Goal: Check status: Check status

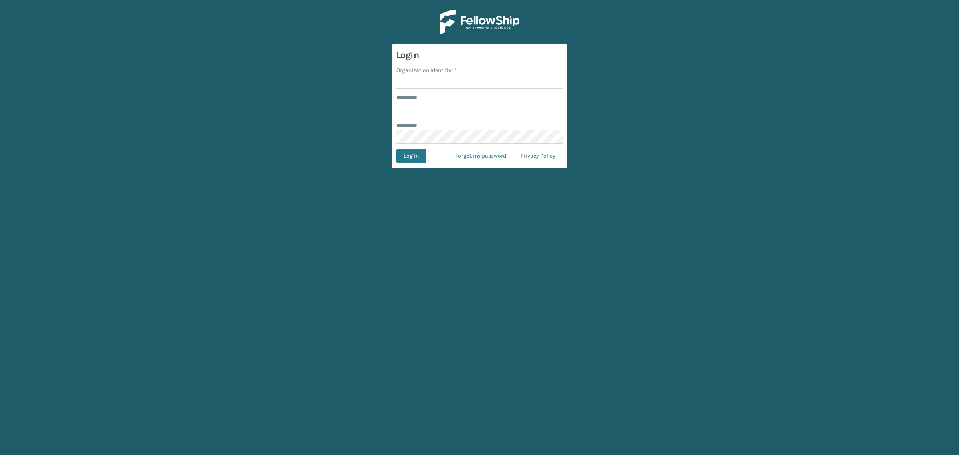
click at [424, 86] on input "Organization Identifier *" at bounding box center [479, 81] width 166 height 14
type input "[PERSON_NAME]"
click at [436, 111] on input "******** *" at bounding box center [479, 109] width 166 height 14
type input "******"
click at [396, 149] on button "Log In" at bounding box center [411, 156] width 30 height 14
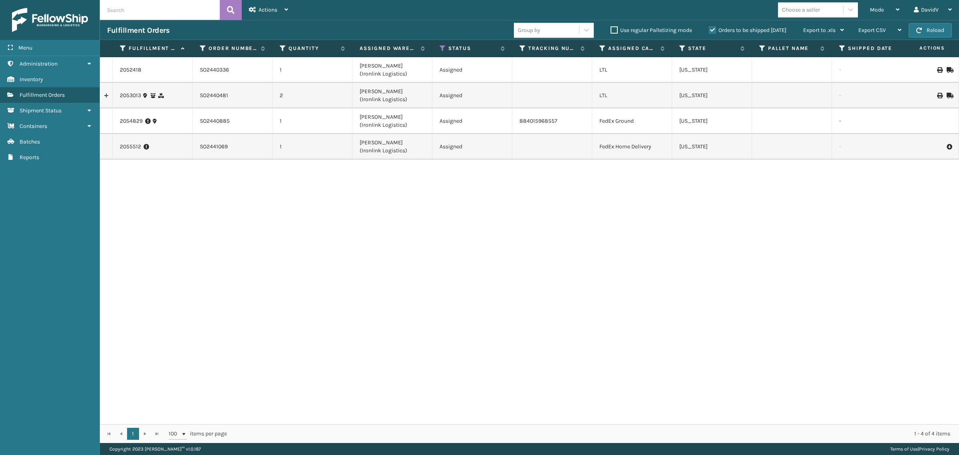
click at [710, 26] on div "Orders to be shipped [DATE]" at bounding box center [749, 31] width 94 height 10
click at [712, 32] on label "Orders to be shipped [DATE]" at bounding box center [748, 30] width 78 height 7
click at [709, 31] on input "Orders to be shipped [DATE]" at bounding box center [709, 28] width 0 height 5
click at [105, 94] on link at bounding box center [106, 95] width 12 height 13
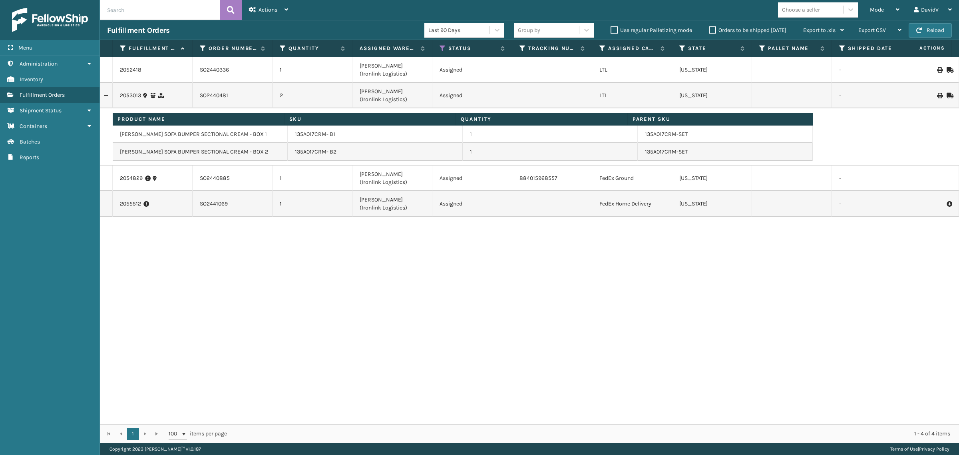
click at [105, 94] on link at bounding box center [106, 95] width 12 height 13
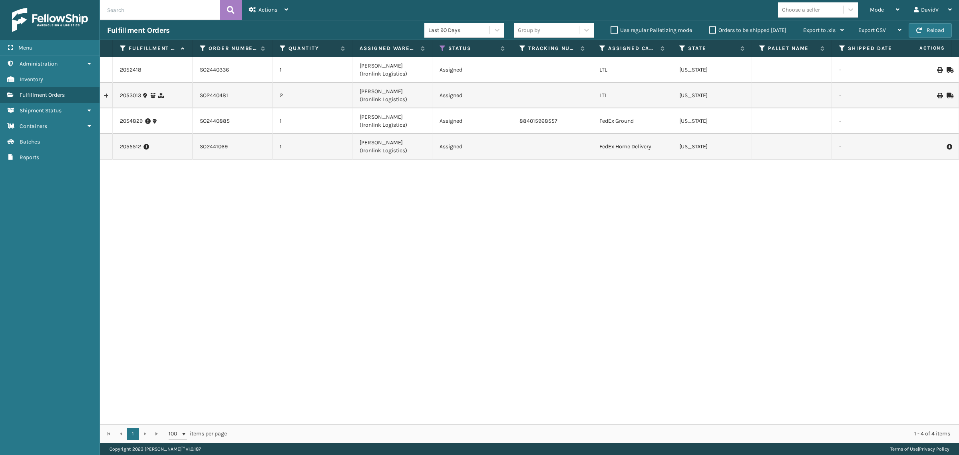
click at [153, 95] on icon at bounding box center [153, 96] width 6 height 6
click at [127, 91] on link "2053013" at bounding box center [130, 95] width 21 height 8
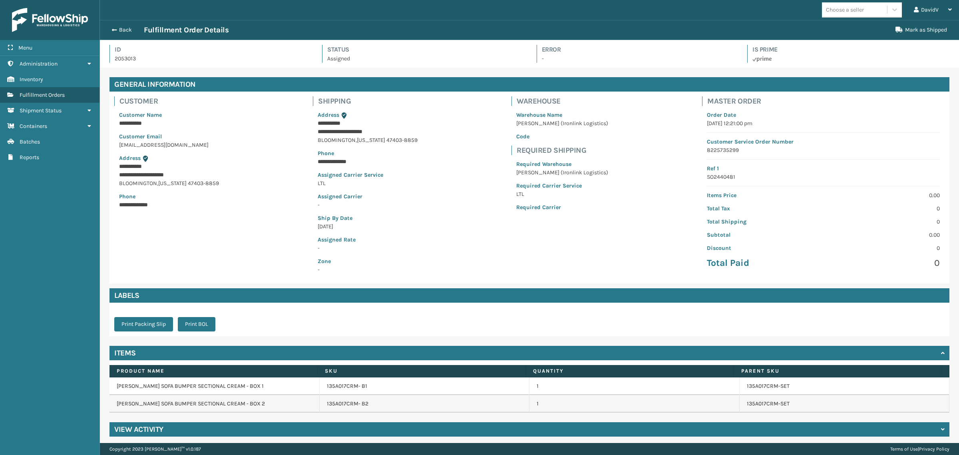
scroll to position [3, 0]
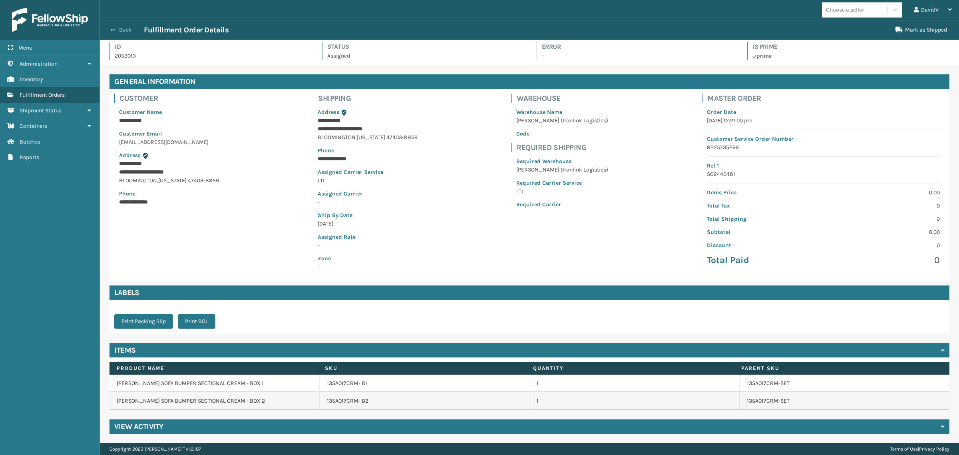
click at [119, 30] on button "Back" at bounding box center [125, 29] width 37 height 7
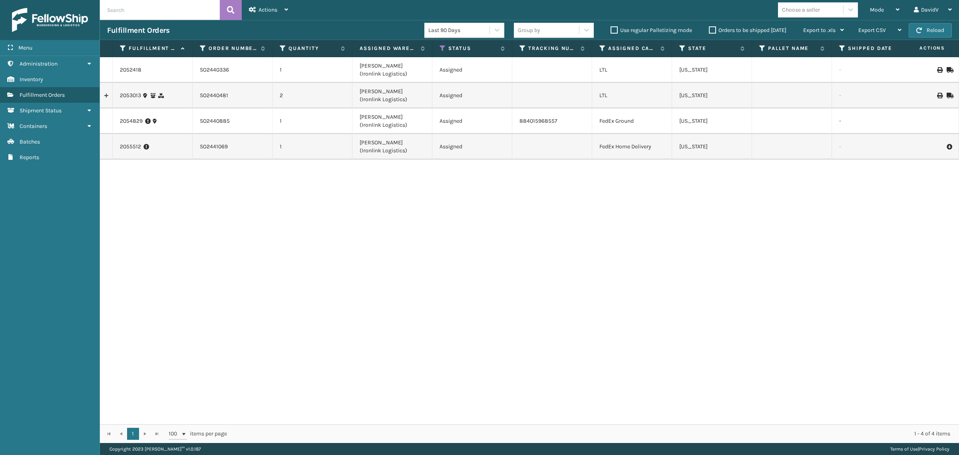
click at [381, 316] on div "2052418 SO2440336 1 [PERSON_NAME] (Ironlink Logistics) Assigned LTL [US_STATE] …" at bounding box center [529, 240] width 859 height 367
click at [710, 31] on label "Orders to be shipped [DATE]" at bounding box center [748, 30] width 78 height 7
click at [709, 31] on input "Orders to be shipped [DATE]" at bounding box center [709, 28] width 0 height 5
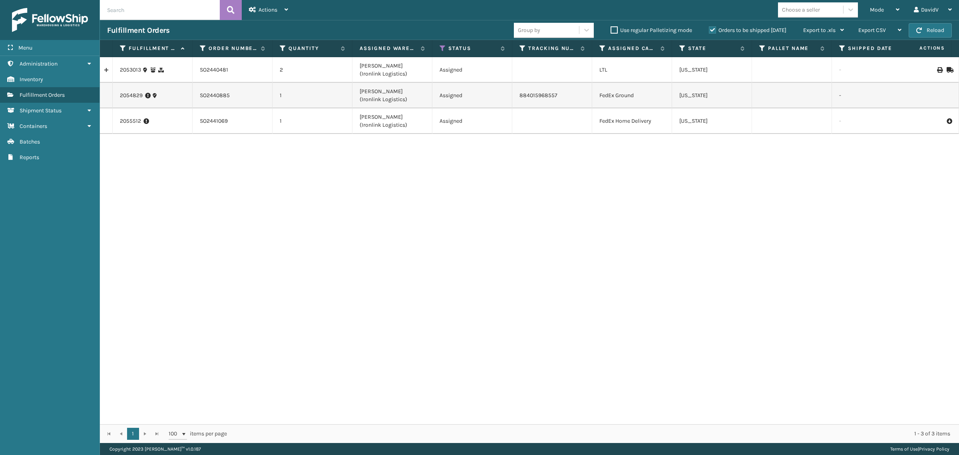
click at [710, 31] on label "Orders to be shipped [DATE]" at bounding box center [748, 30] width 78 height 7
click at [709, 31] on input "Orders to be shipped [DATE]" at bounding box center [709, 28] width 0 height 5
